Goal: Task Accomplishment & Management: Complete application form

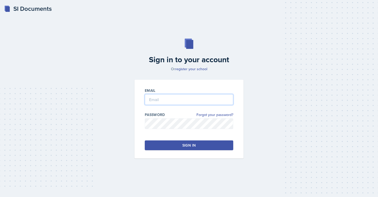
type input "[EMAIL_ADDRESS][PERSON_NAME][DOMAIN_NAME]"
click at [169, 148] on button "Sign in" at bounding box center [189, 146] width 89 height 10
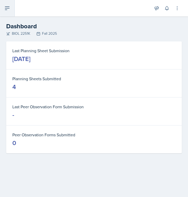
click at [10, 10] on icon at bounding box center [7, 8] width 6 height 6
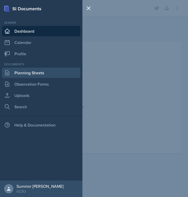
click at [38, 69] on link "Planning Sheets" at bounding box center [41, 73] width 78 height 10
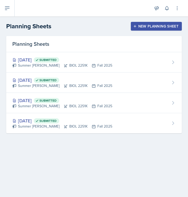
click at [145, 26] on div "New Planning Sheet" at bounding box center [156, 26] width 44 height 4
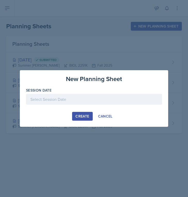
click at [50, 102] on div at bounding box center [94, 99] width 136 height 11
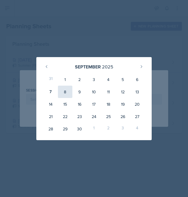
click at [65, 93] on div "8" at bounding box center [65, 92] width 14 height 12
type input "[DATE]"
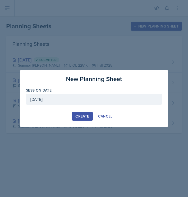
click at [80, 118] on div "Create" at bounding box center [82, 116] width 14 height 4
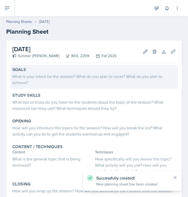
click at [84, 75] on div "What is your intent for the session? What do you plan to cover? What do you pla…" at bounding box center [93, 79] width 163 height 12
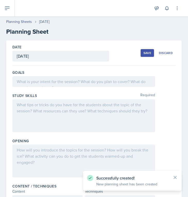
click at [67, 88] on div "Goals" at bounding box center [93, 79] width 163 height 23
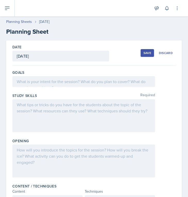
click at [62, 83] on div at bounding box center [83, 81] width 143 height 11
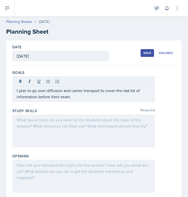
click at [53, 130] on div at bounding box center [83, 131] width 143 height 33
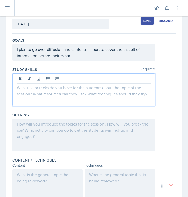
scroll to position [33, 0]
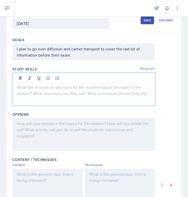
click at [48, 134] on div at bounding box center [83, 134] width 143 height 33
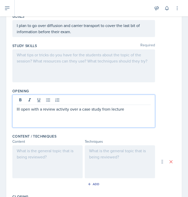
scroll to position [65, 0]
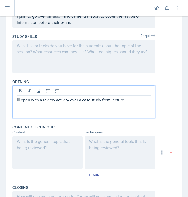
click at [81, 100] on p "Ill open with a review activity over a case study from lecture" at bounding box center [84, 100] width 134 height 6
click at [48, 146] on div at bounding box center [47, 152] width 70 height 33
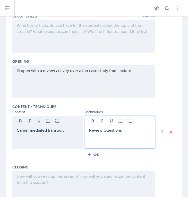
scroll to position [98, 0]
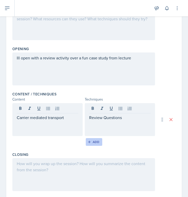
click at [90, 144] on button "Add" at bounding box center [94, 142] width 17 height 8
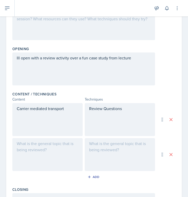
click at [59, 119] on div "Carrier mediated transport" at bounding box center [47, 119] width 70 height 33
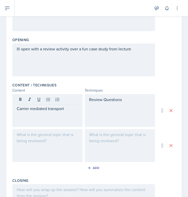
click at [41, 139] on div at bounding box center [47, 145] width 70 height 33
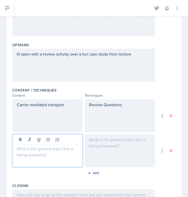
click at [70, 112] on div "Carrier mediated transport" at bounding box center [47, 115] width 70 height 33
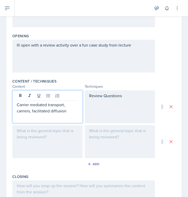
click at [42, 151] on div at bounding box center [47, 141] width 70 height 33
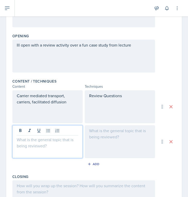
scroll to position [120, 0]
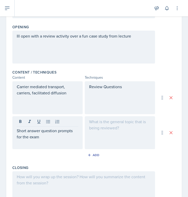
click at [105, 128] on div at bounding box center [120, 132] width 70 height 33
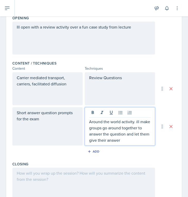
click at [108, 155] on div "Add" at bounding box center [93, 153] width 163 height 10
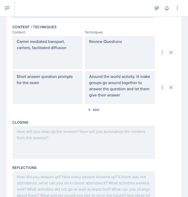
scroll to position [167, 0]
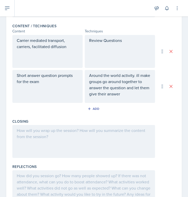
click at [30, 135] on div at bounding box center [83, 141] width 143 height 33
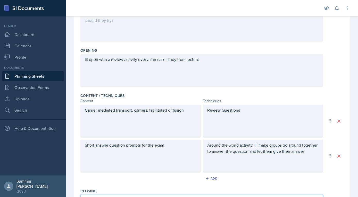
scroll to position [0, 0]
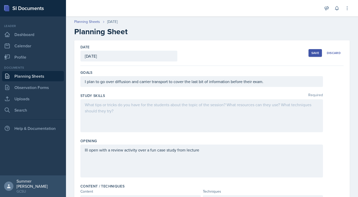
click at [313, 55] on button "Save" at bounding box center [314, 53] width 13 height 8
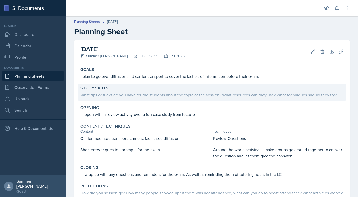
click at [110, 94] on div "What tips or tricks do you have for the students about the topic of the session…" at bounding box center [211, 95] width 263 height 6
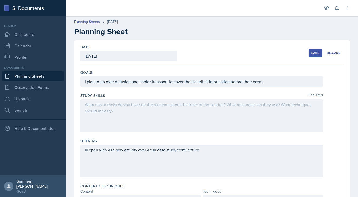
click at [102, 125] on div at bounding box center [201, 115] width 242 height 33
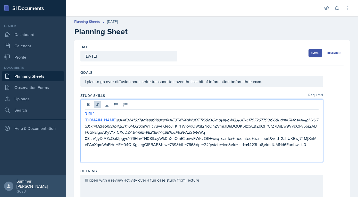
drag, startPoint x: 95, startPoint y: 151, endPoint x: 86, endPoint y: 117, distance: 35.2
click at [86, 117] on div "[URL][DOMAIN_NAME] esv=f92416c7ac1eaa91&sxsrf=AE3TifN4gWuDTTrS8dsOmoyjIyqWQJjUE…" at bounding box center [202, 135] width 234 height 49
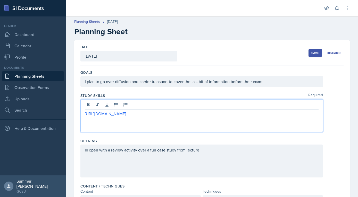
drag, startPoint x: 182, startPoint y: 114, endPoint x: 82, endPoint y: 113, distance: 99.4
click at [82, 113] on div "[URL][DOMAIN_NAME]" at bounding box center [201, 115] width 242 height 33
click at [231, 47] on div "Date [DATE] [DATE] 31 1 2 3 4 5 6 7 8 9 10 11 12 13 14 15 16 17 18 19 20 21 22 …" at bounding box center [211, 52] width 263 height 25
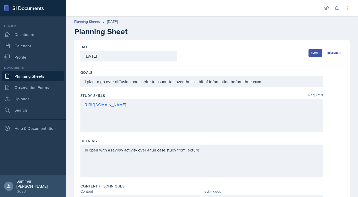
click at [313, 50] on button "Save" at bounding box center [314, 53] width 13 height 8
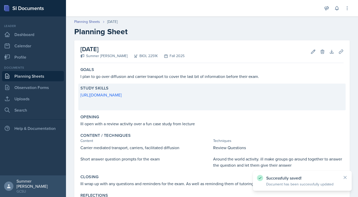
scroll to position [57, 0]
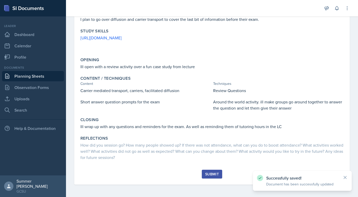
click at [211, 171] on button "Submit" at bounding box center [212, 174] width 20 height 9
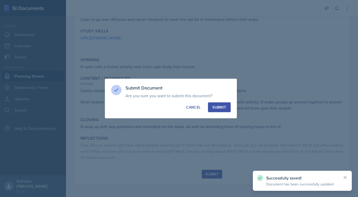
click at [222, 109] on div "Submit" at bounding box center [219, 107] width 14 height 5
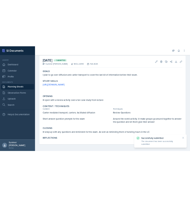
scroll to position [0, 0]
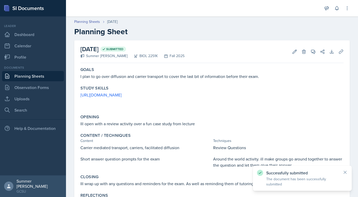
click at [29, 74] on link "Planning Sheets" at bounding box center [33, 76] width 62 height 10
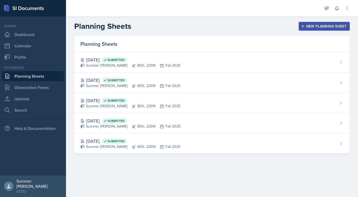
click at [306, 26] on div "New Planning Sheet" at bounding box center [324, 26] width 44 height 4
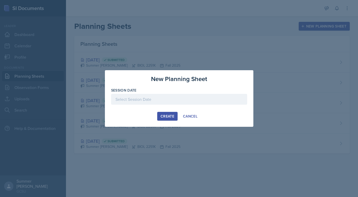
click at [184, 99] on div at bounding box center [179, 99] width 136 height 11
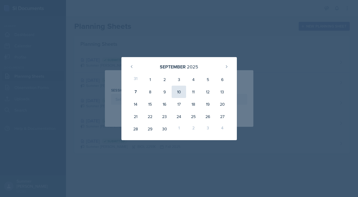
click at [179, 90] on div "10" at bounding box center [178, 92] width 14 height 12
type input "[DATE]"
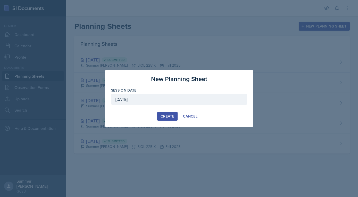
click at [162, 116] on div "Create" at bounding box center [167, 116] width 14 height 4
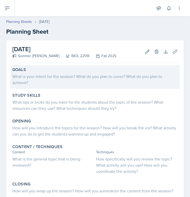
click at [66, 81] on div "What is your intent for the session? What do you plan to cover? What do you pla…" at bounding box center [94, 79] width 165 height 12
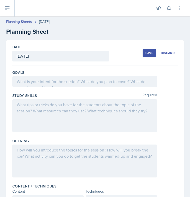
click at [66, 81] on div at bounding box center [84, 81] width 145 height 11
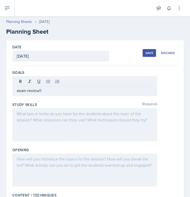
click at [63, 134] on div at bounding box center [84, 124] width 145 height 33
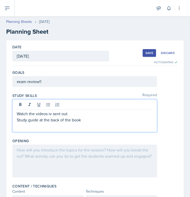
click at [40, 156] on div at bounding box center [84, 161] width 145 height 33
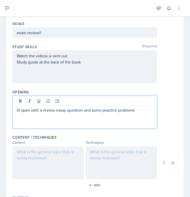
click at [49, 163] on div at bounding box center [47, 163] width 71 height 33
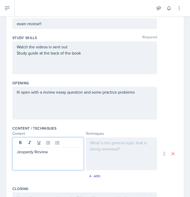
click at [126, 154] on div at bounding box center [121, 153] width 71 height 33
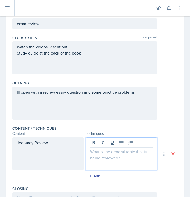
scroll to position [67, 0]
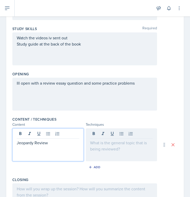
drag, startPoint x: 63, startPoint y: 134, endPoint x: -3, endPoint y: 133, distance: 65.4
click at [0, 133] on html "SI Documents Leader Dashboard Calendar Profile Documents Planning Sheets Observ…" at bounding box center [95, 98] width 190 height 197
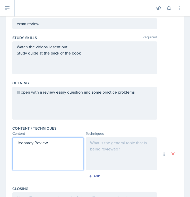
click at [26, 141] on p "Jeopardy Review" at bounding box center [48, 143] width 63 height 6
click at [126, 152] on div at bounding box center [121, 153] width 71 height 33
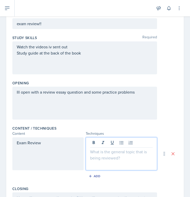
scroll to position [67, 0]
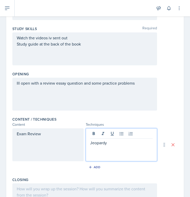
click at [165, 132] on div "Exam Review Jeopardy" at bounding box center [94, 144] width 165 height 33
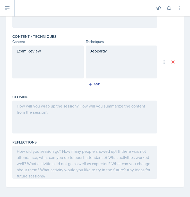
scroll to position [152, 0]
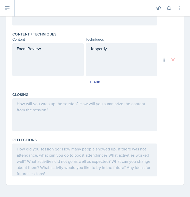
click at [59, 114] on div at bounding box center [84, 114] width 145 height 33
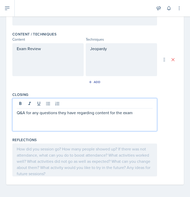
scroll to position [0, 0]
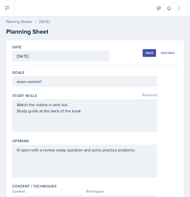
click at [153, 52] on div "Save" at bounding box center [149, 53] width 8 height 4
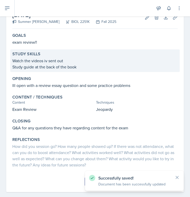
scroll to position [42, 0]
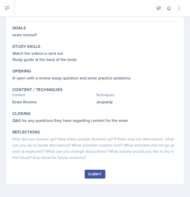
click at [97, 177] on button "Submit" at bounding box center [95, 174] width 20 height 9
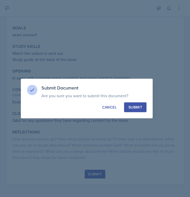
click at [135, 104] on button "Submit" at bounding box center [135, 107] width 22 height 10
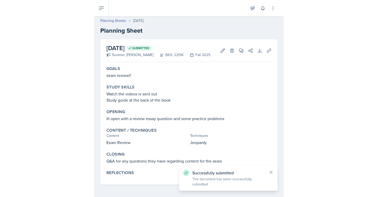
scroll to position [0, 0]
